Goal: Find specific page/section: Find specific page/section

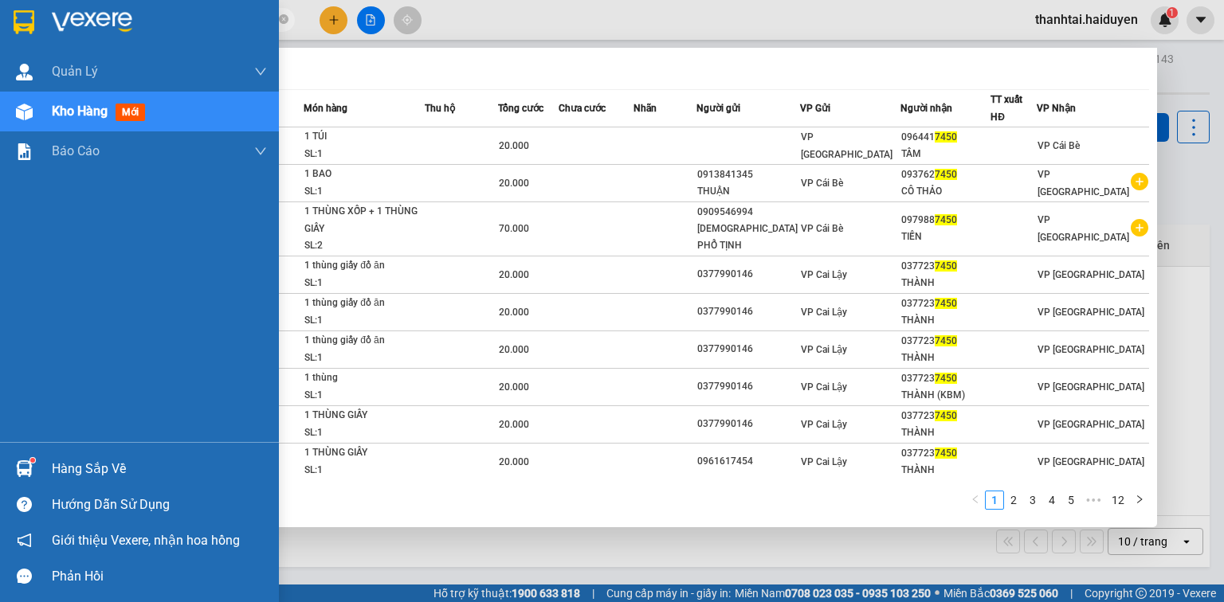
click at [23, 468] on img at bounding box center [24, 468] width 17 height 17
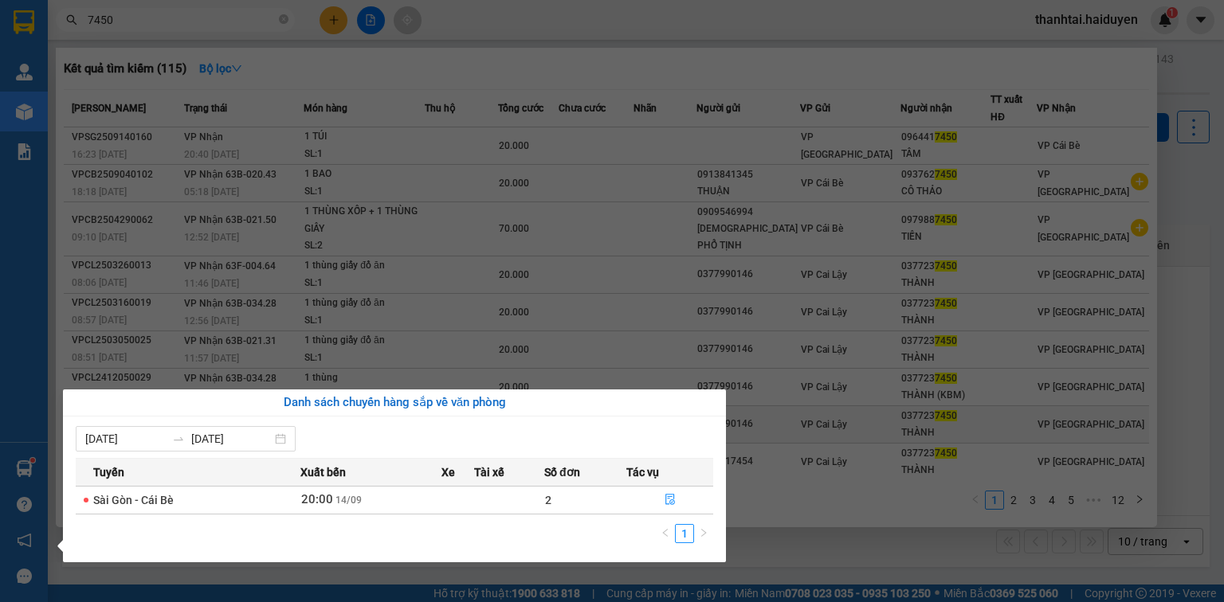
click at [802, 437] on section "Kết quả tìm kiếm ( 115 ) Bộ lọc Mã ĐH Trạng thái Món hàng Thu hộ Tổng cước Chưa…" at bounding box center [612, 301] width 1224 height 602
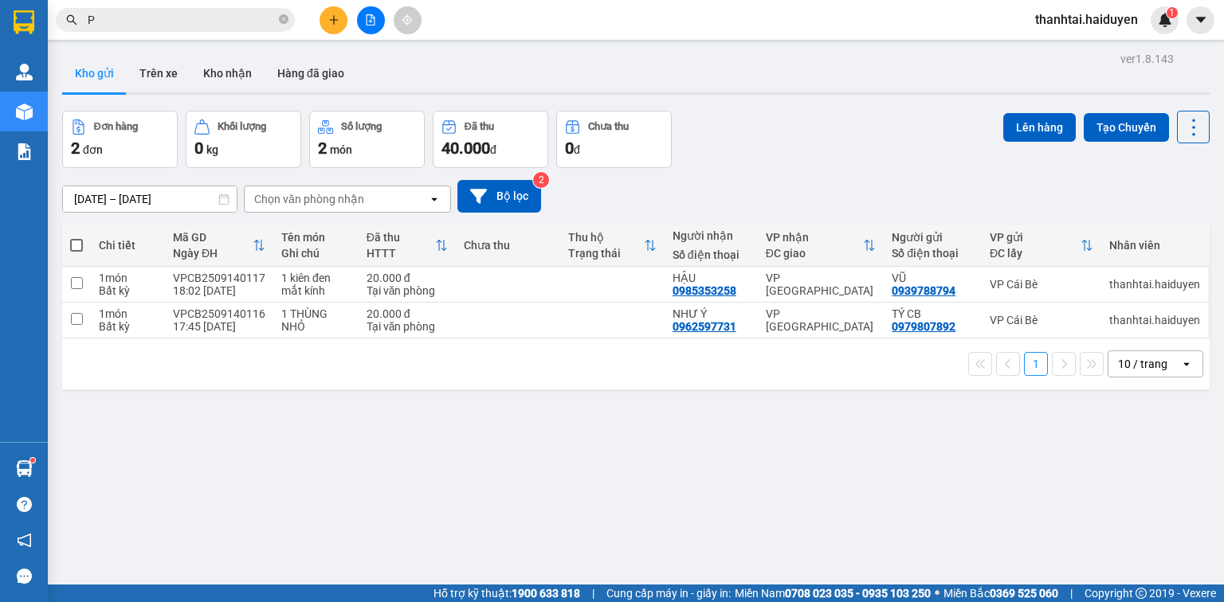
type input "PI"
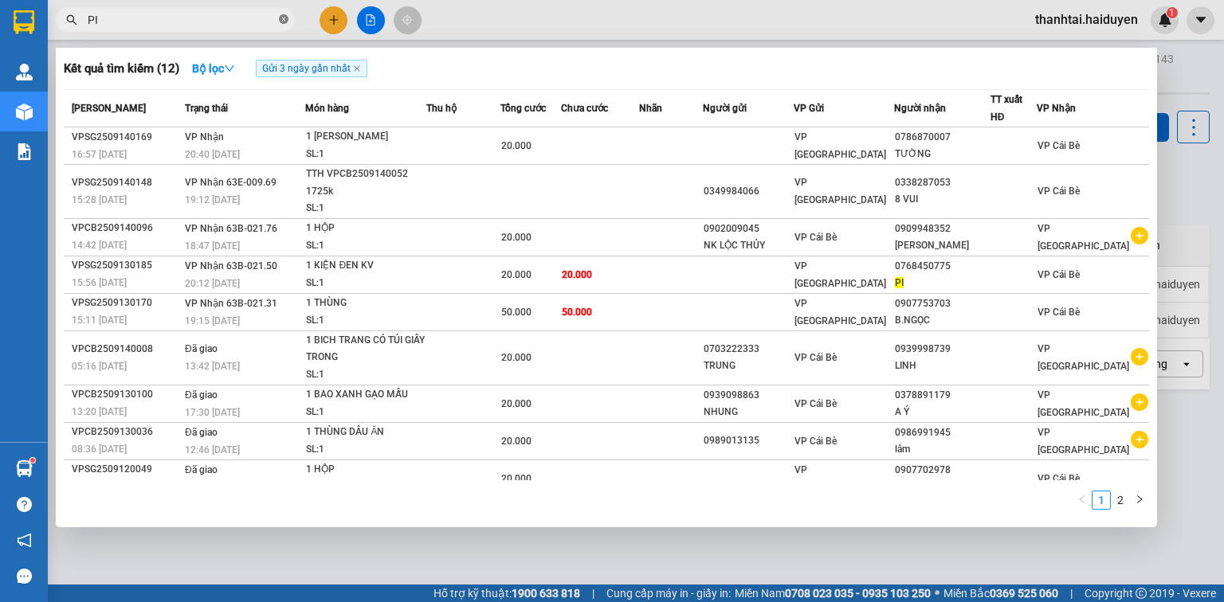
click at [283, 23] on icon "close-circle" at bounding box center [284, 19] width 10 height 10
